Goal: Navigation & Orientation: Find specific page/section

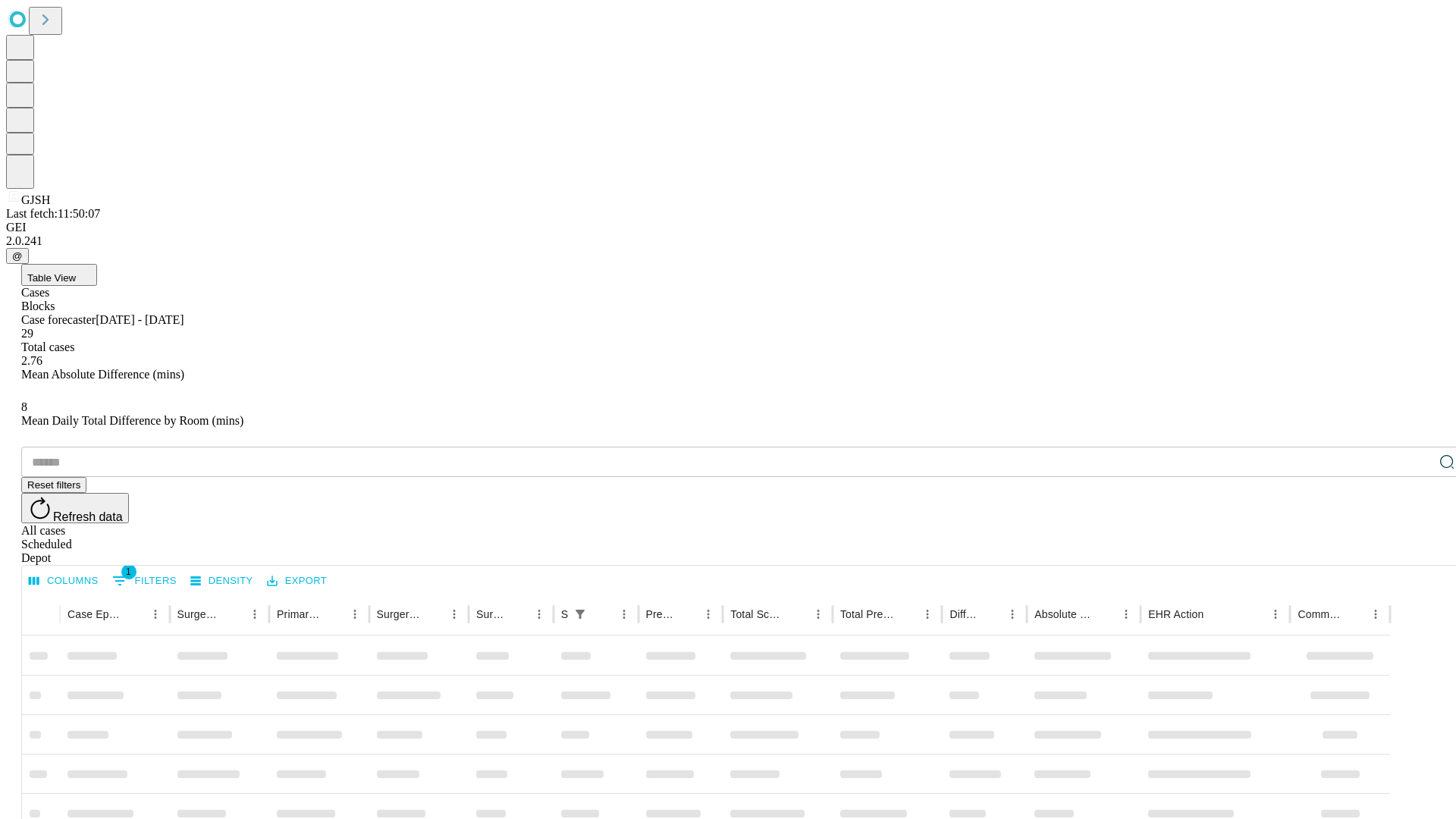
click at [1417, 551] on div "Depot" at bounding box center [743, 557] width 1445 height 13
